Goal: Task Accomplishment & Management: Manage account settings

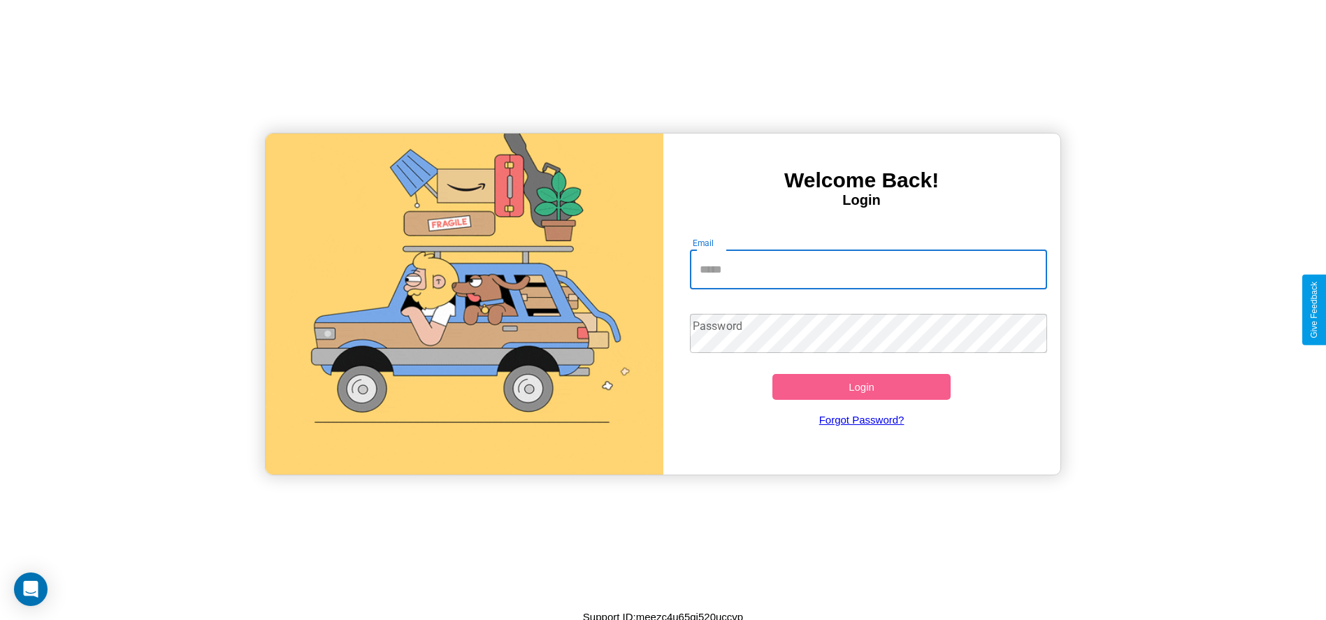
click at [868, 269] on input "Email" at bounding box center [868, 269] width 357 height 39
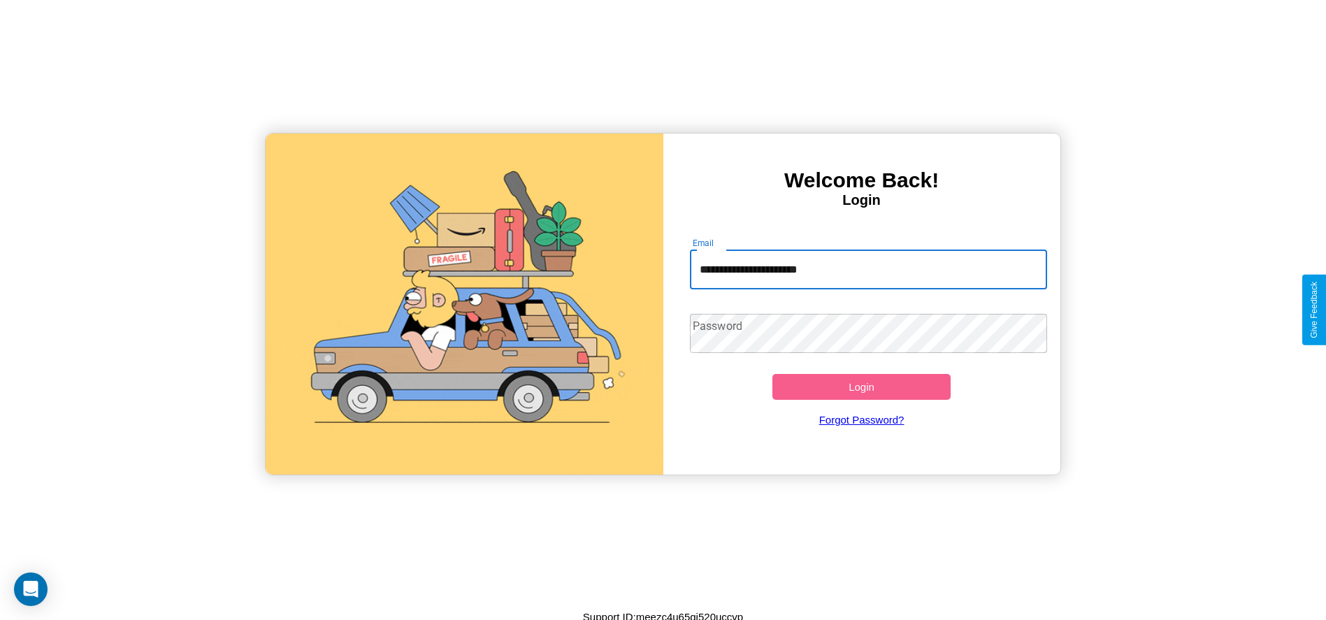
type input "**********"
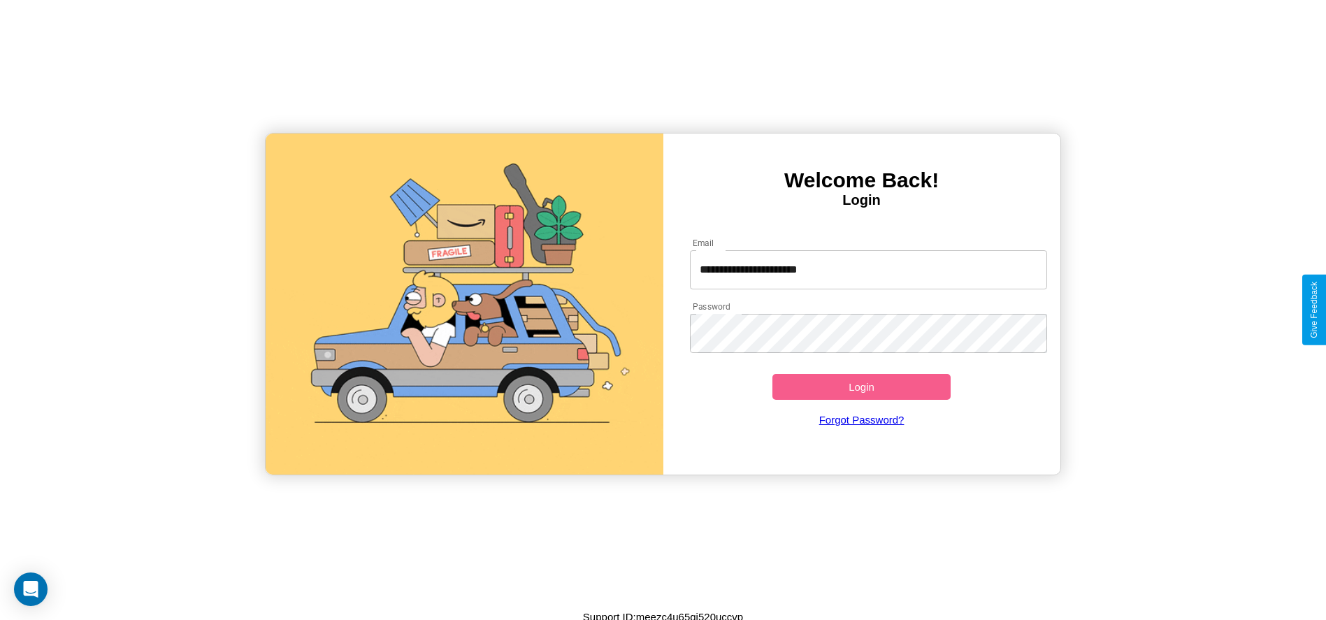
click at [861, 387] on button "Login" at bounding box center [861, 387] width 179 height 26
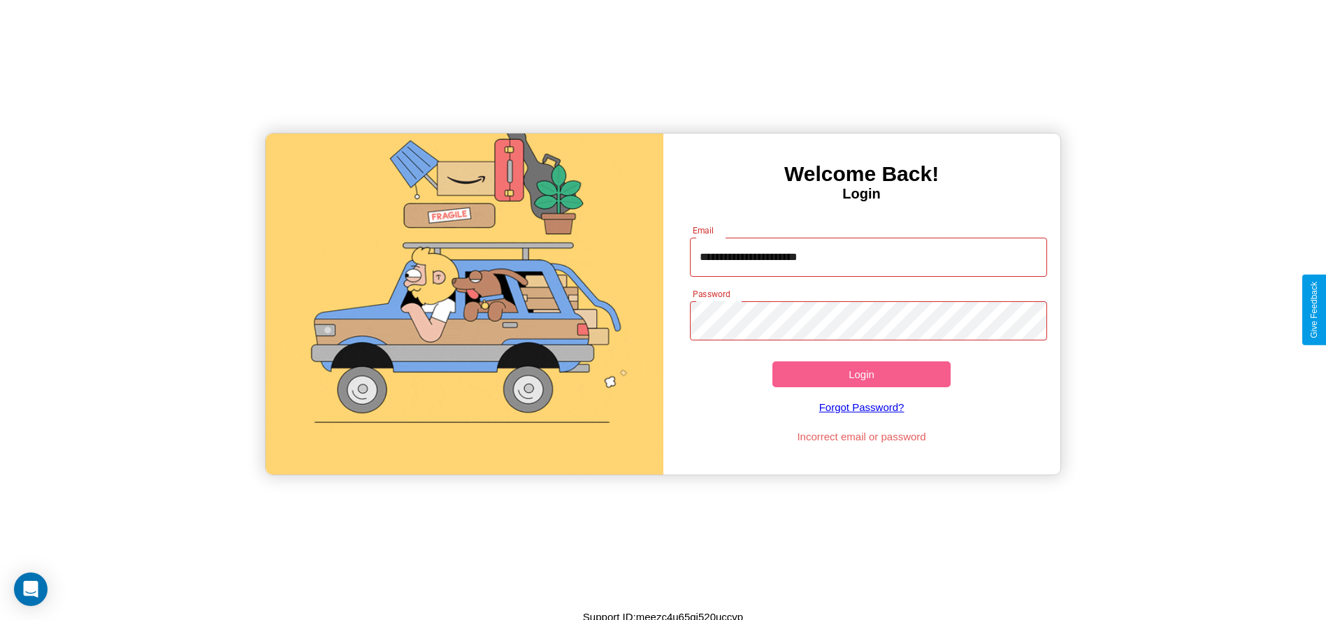
click at [861, 374] on button "Login" at bounding box center [861, 374] width 179 height 26
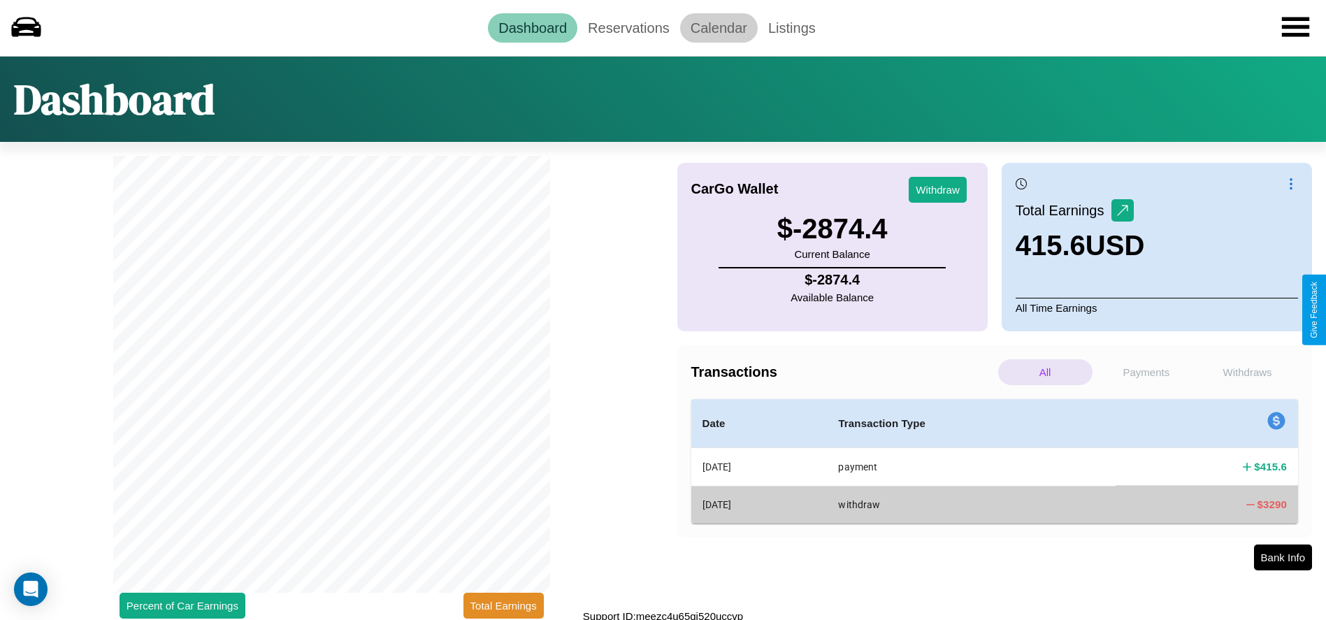
click at [719, 27] on link "Calendar" at bounding box center [719, 27] width 78 height 29
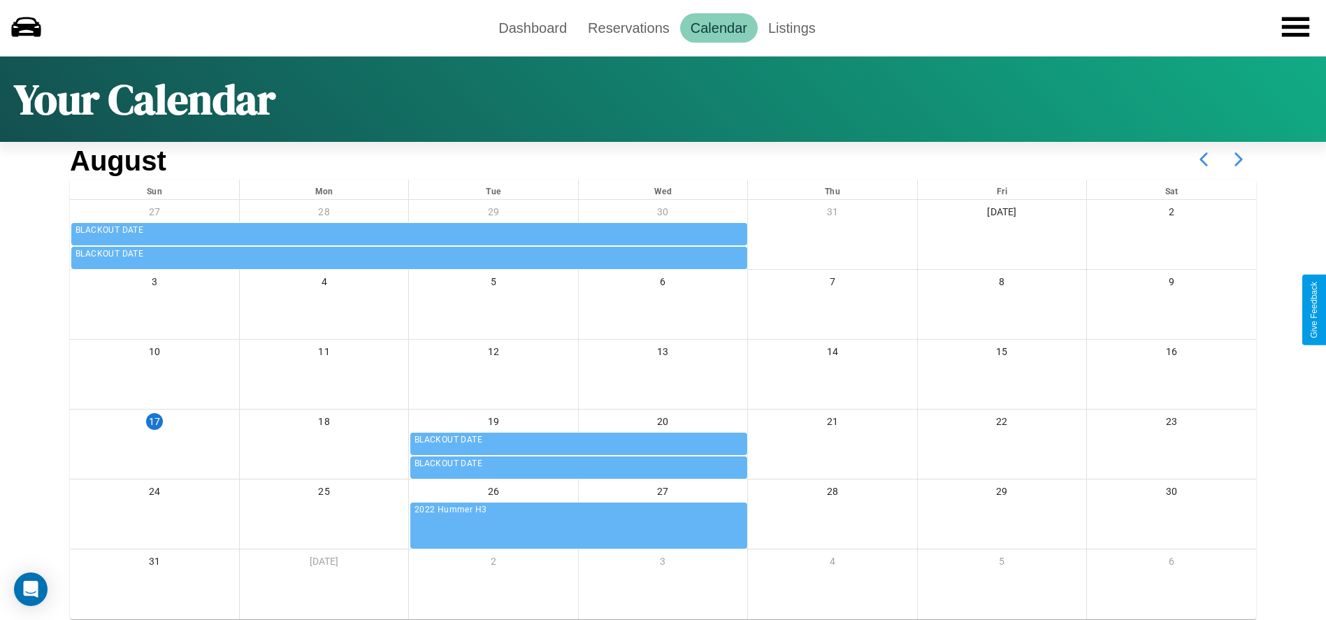
click at [1239, 159] on icon at bounding box center [1238, 159] width 35 height 35
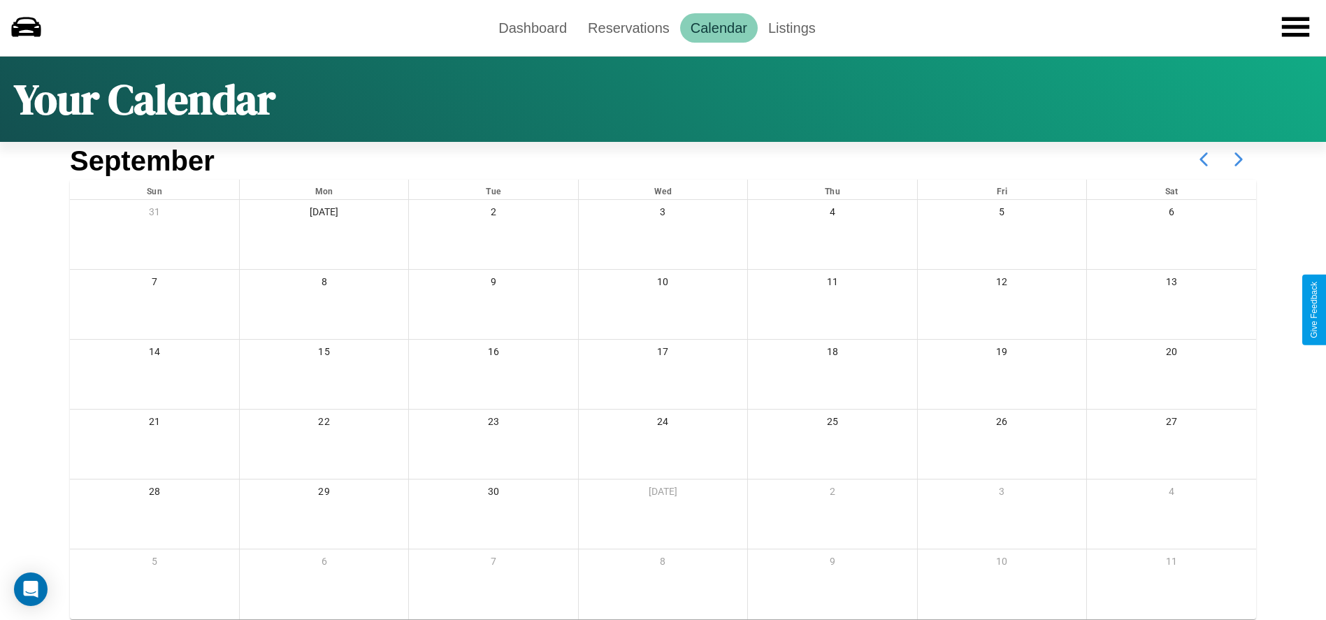
click at [1239, 159] on icon at bounding box center [1238, 159] width 35 height 35
click at [628, 27] on link "Reservations" at bounding box center [628, 27] width 103 height 29
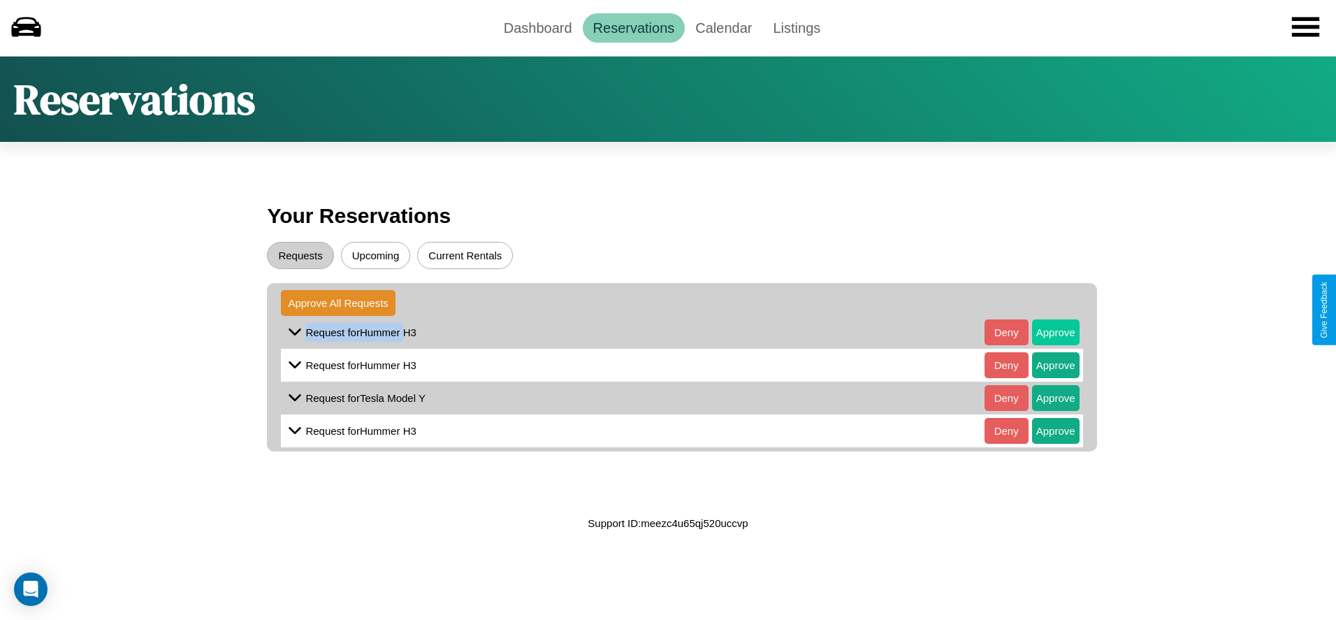
click at [1045, 332] on button "Approve" at bounding box center [1056, 332] width 48 height 26
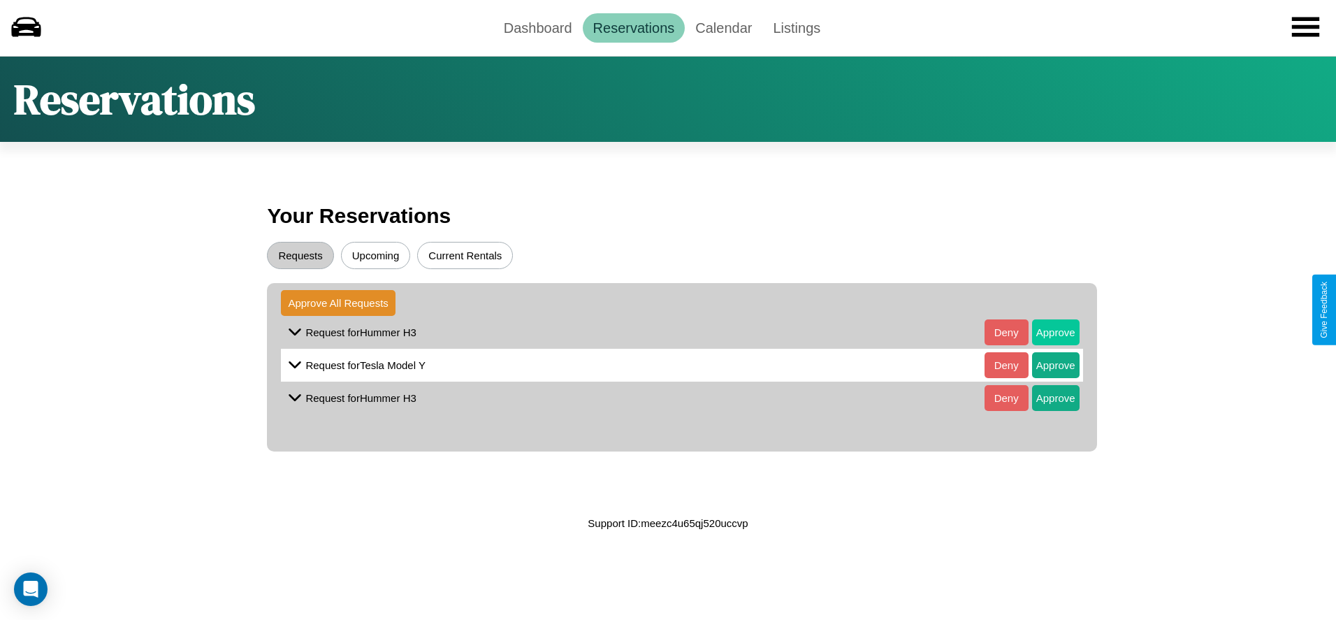
click at [1045, 332] on button "Approve" at bounding box center [1056, 332] width 48 height 26
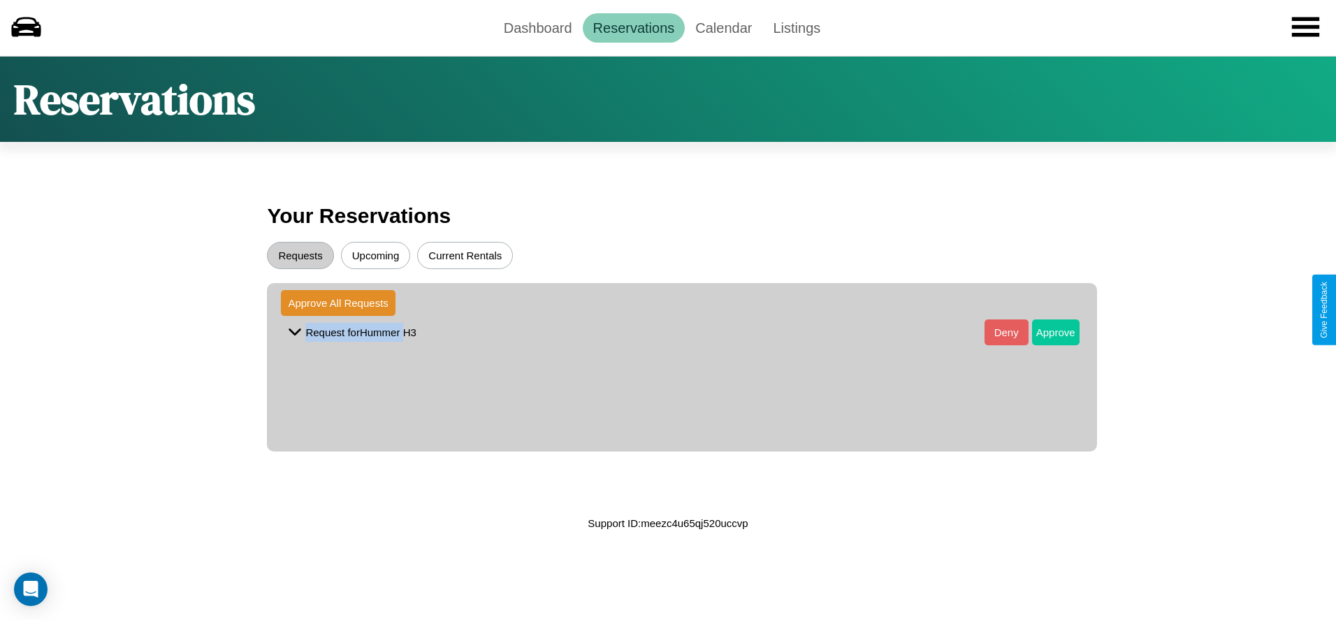
click at [1045, 332] on button "Approve" at bounding box center [1056, 332] width 48 height 26
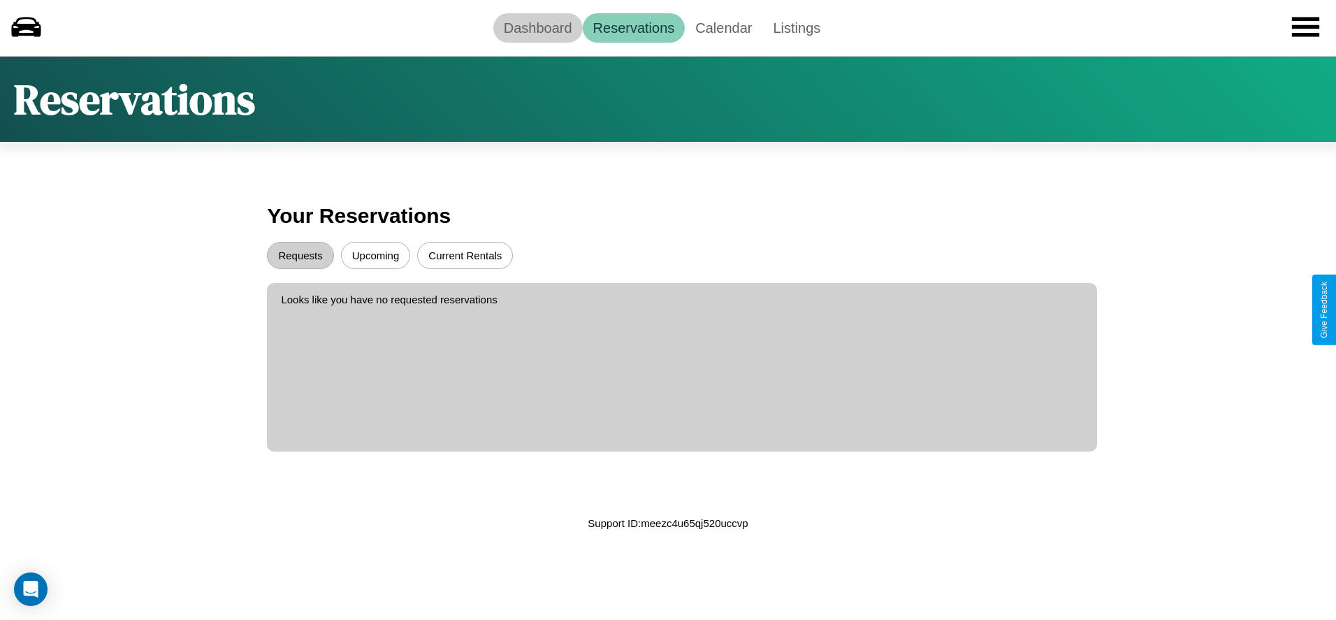
click at [538, 27] on link "Dashboard" at bounding box center [537, 27] width 89 height 29
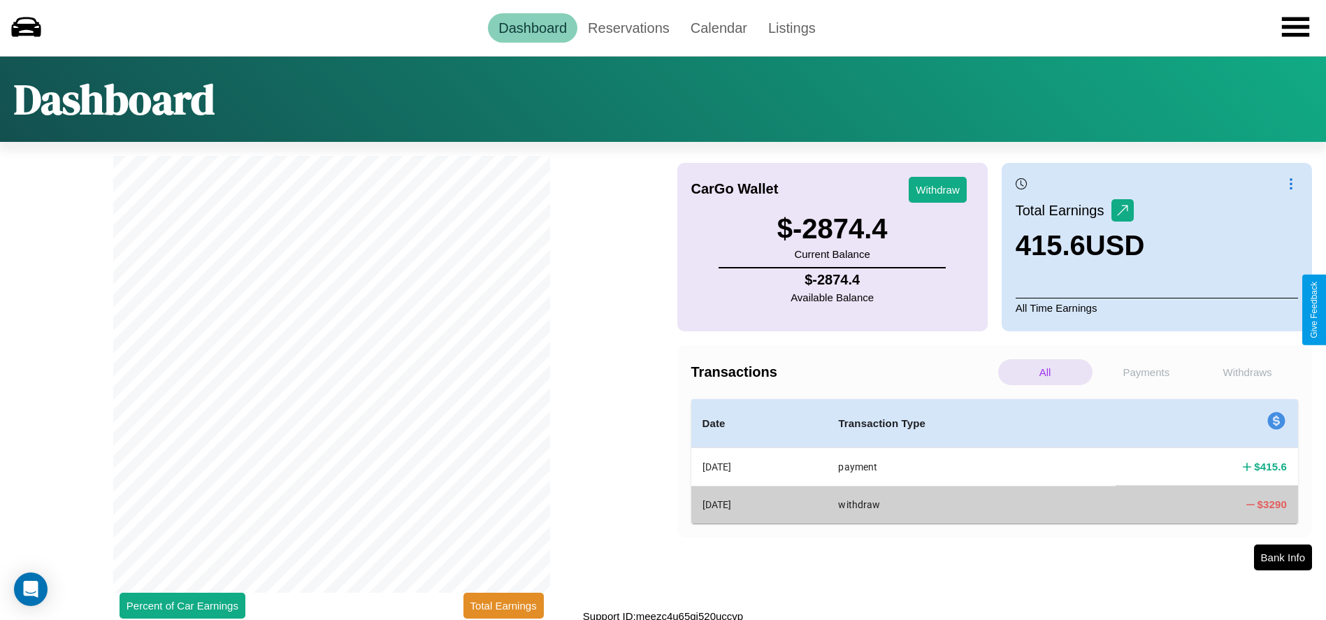
scroll to position [6, 0]
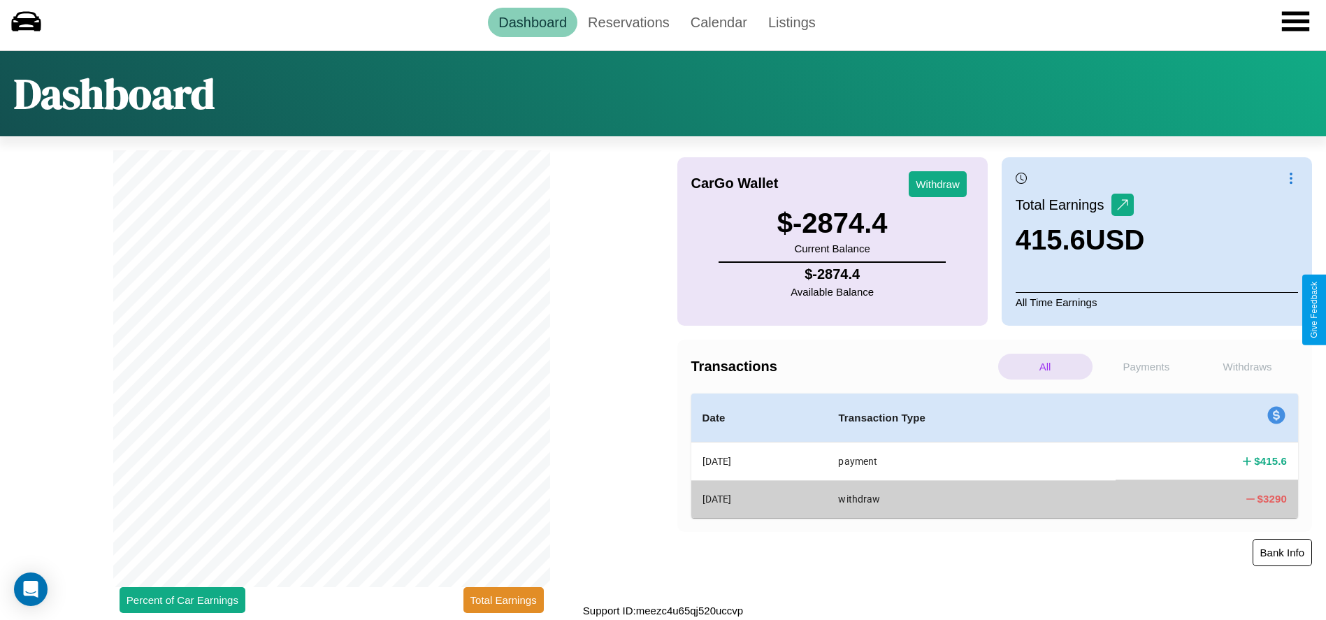
click at [1282, 552] on button "Bank Info" at bounding box center [1282, 552] width 59 height 27
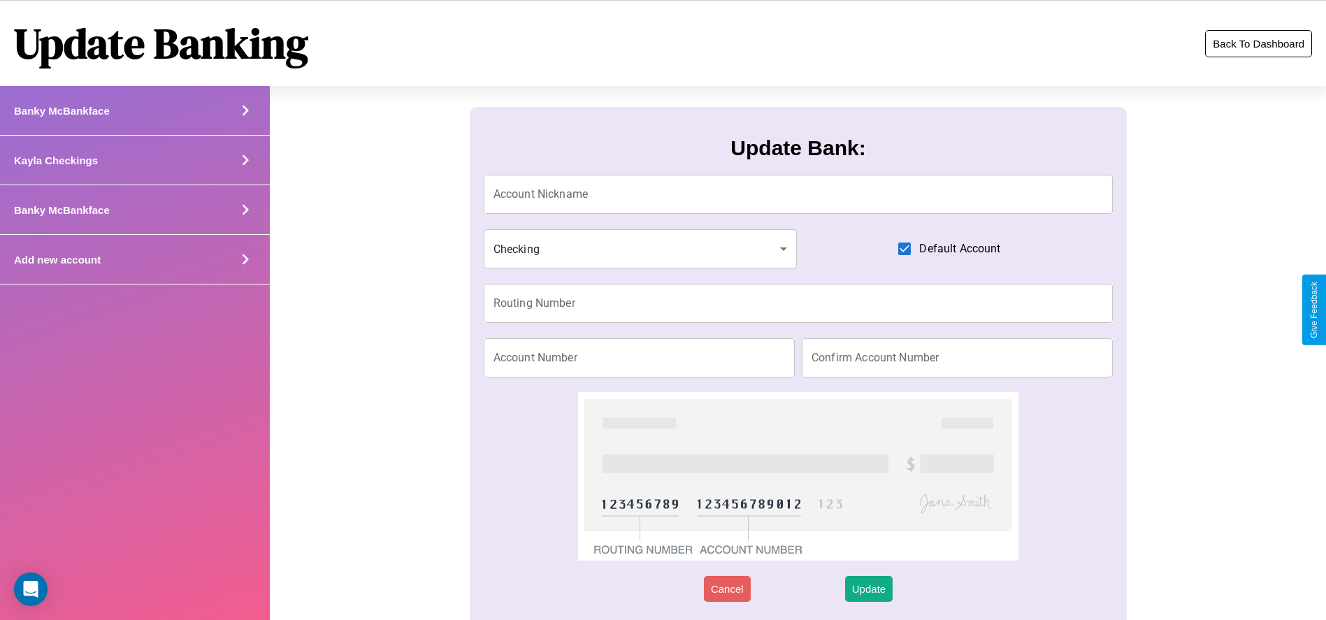
click at [1258, 43] on button "Back To Dashboard" at bounding box center [1258, 43] width 107 height 27
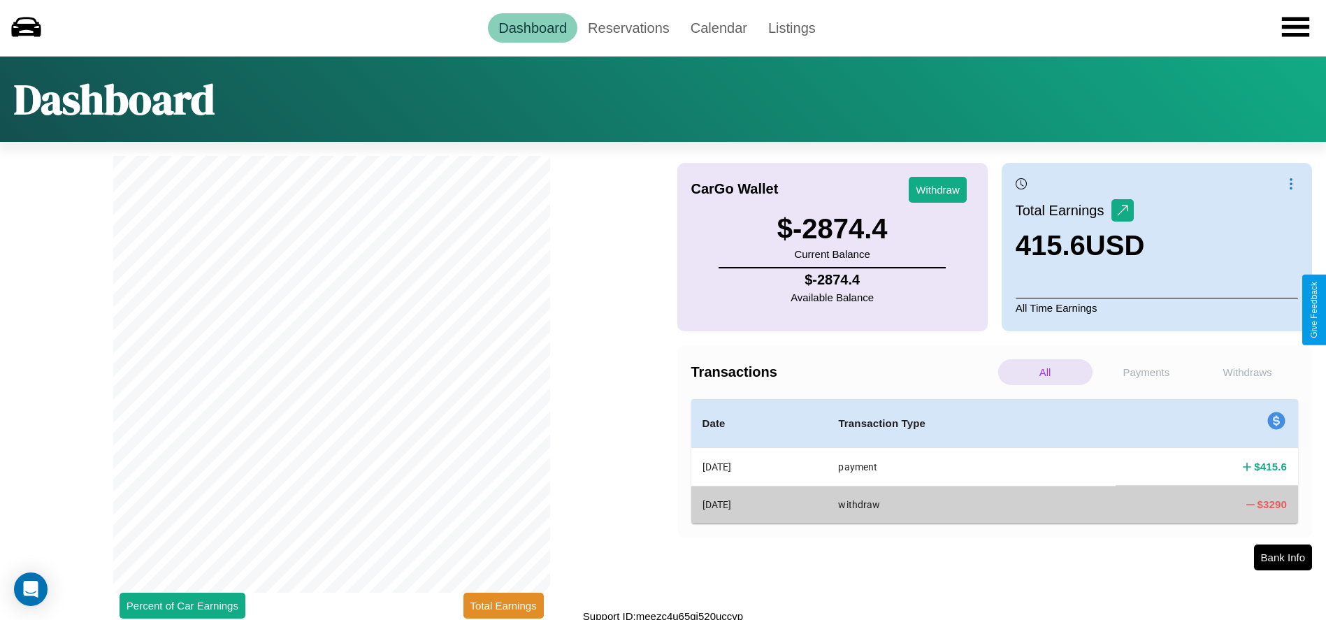
click at [1146, 372] on p "Payments" at bounding box center [1147, 372] width 94 height 26
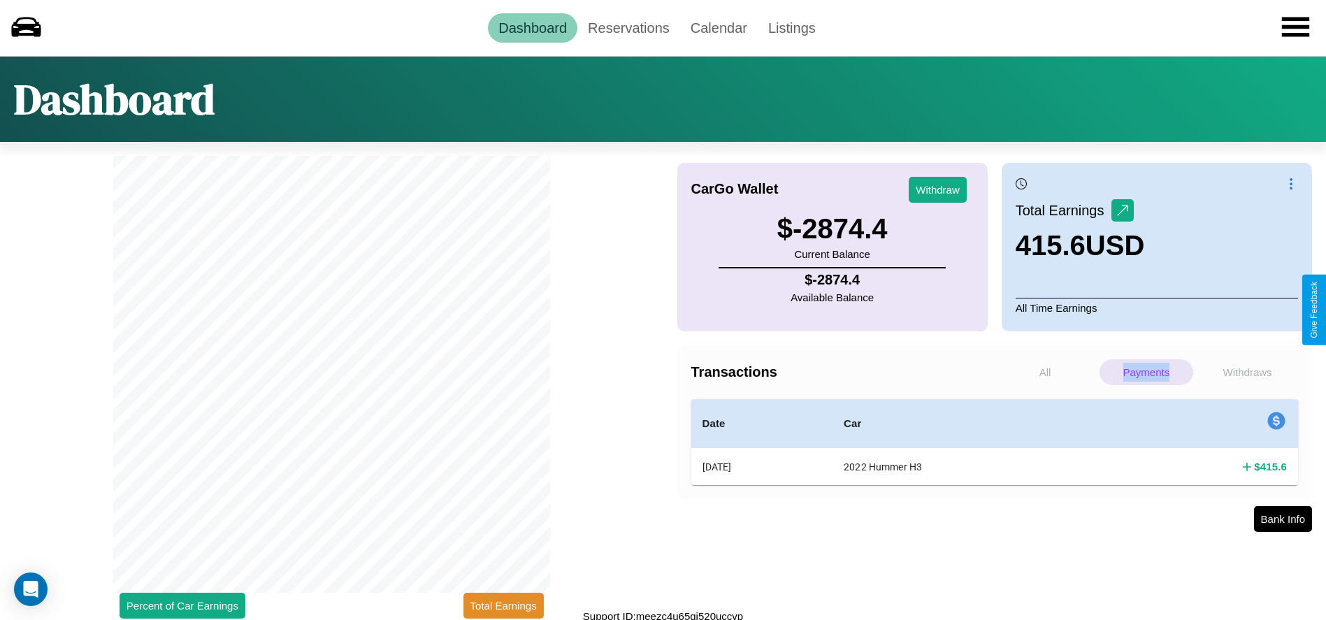
click at [1146, 372] on p "Payments" at bounding box center [1147, 372] width 94 height 26
click at [1247, 372] on p "Withdraws" at bounding box center [1247, 372] width 94 height 26
click at [1146, 372] on p "Payments" at bounding box center [1147, 372] width 94 height 26
click at [1247, 372] on p "Withdraws" at bounding box center [1247, 372] width 94 height 26
